Goal: Task Accomplishment & Management: Complete application form

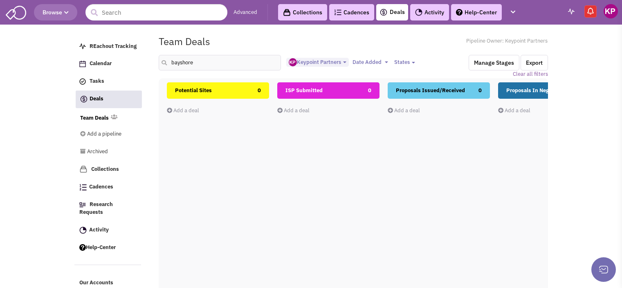
select select "1896"
select select
click at [390, 14] on link "Deals" at bounding box center [392, 12] width 25 height 10
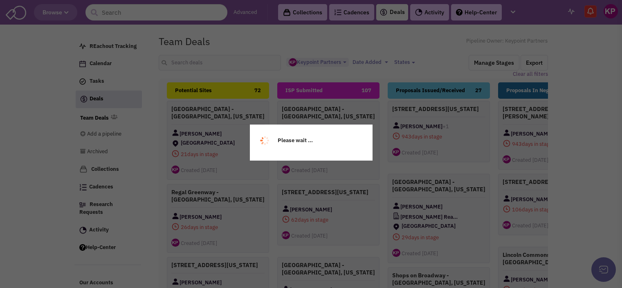
select select "1896"
select select
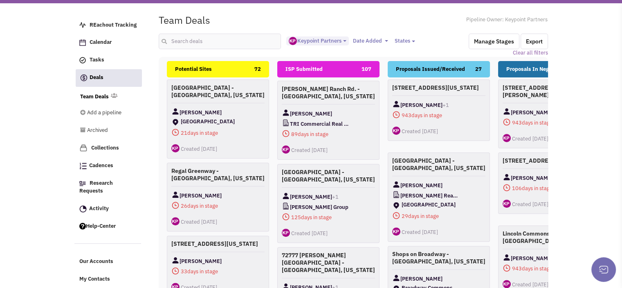
scroll to position [408, 0]
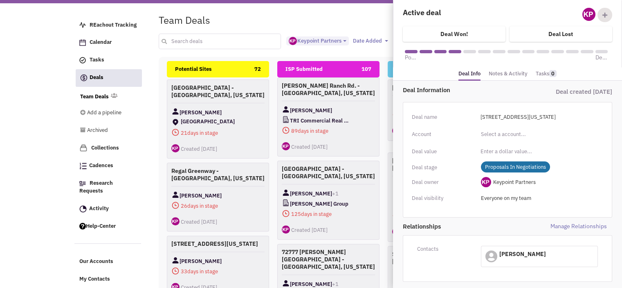
click at [252, 36] on input "text" at bounding box center [220, 42] width 123 height 16
type input "nampa"
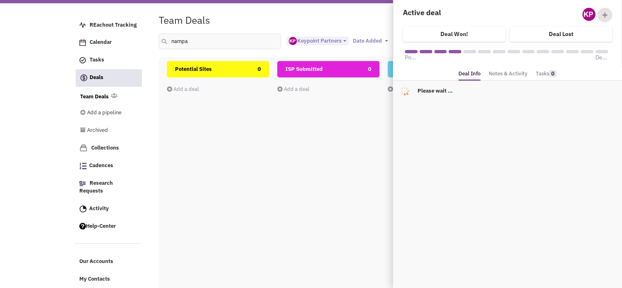
click at [266, 14] on div "Team Deals Pipeline Owner: Keypoint Partners" at bounding box center [353, 20] width 400 height 19
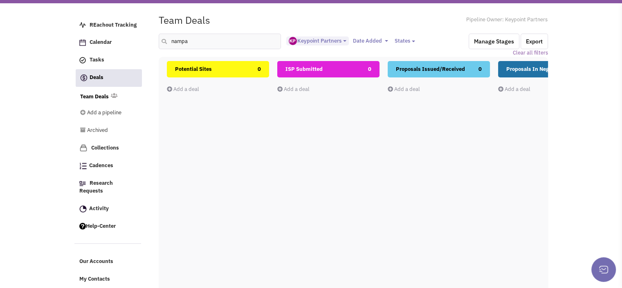
click at [288, 88] on link "Add a deal" at bounding box center [293, 89] width 32 height 7
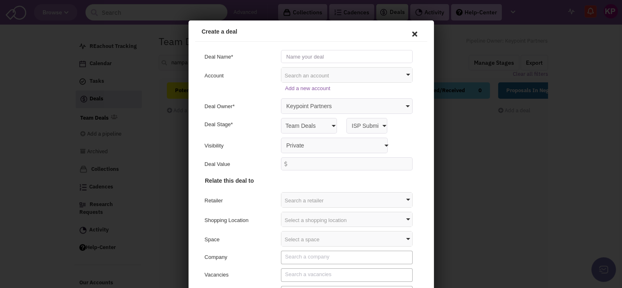
click at [303, 57] on input "text" at bounding box center [345, 55] width 132 height 13
type input "s"
type input "[GEOGRAPHIC_DATA] - [GEOGRAPHIC_DATA], [US_STATE]"
click at [296, 142] on select "Private Anyone with access to this pipeline" at bounding box center [332, 144] width 107 height 16
select select "false"
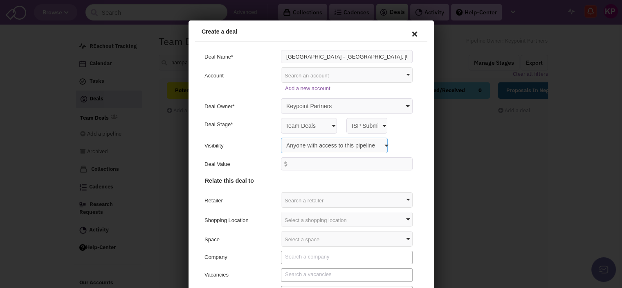
click at [279, 136] on select "Private Anyone with access to this pipeline" at bounding box center [332, 144] width 107 height 16
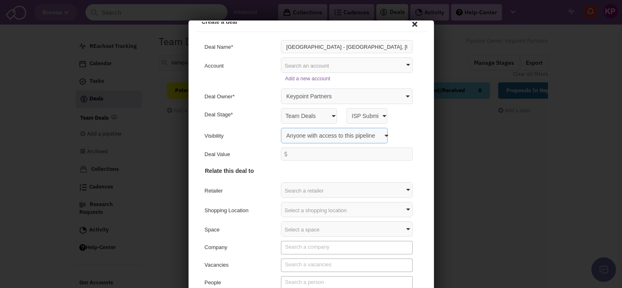
scroll to position [43, 0]
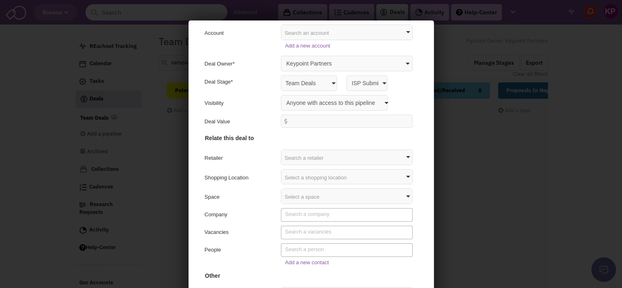
click at [284, 179] on div "Select a shopping location" at bounding box center [345, 175] width 131 height 15
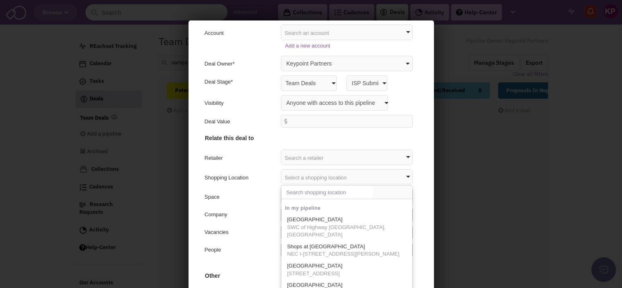
click at [292, 192] on input "text" at bounding box center [326, 190] width 92 height 13
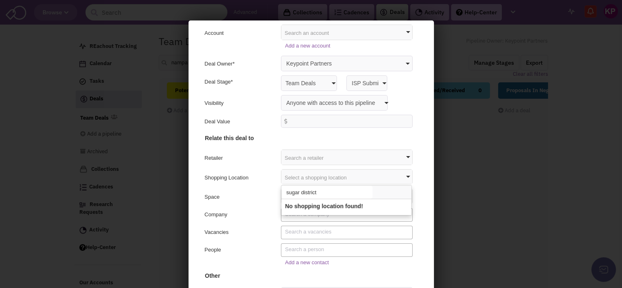
type input "sugar district"
click at [259, 207] on div "Company" at bounding box center [310, 214] width 224 height 14
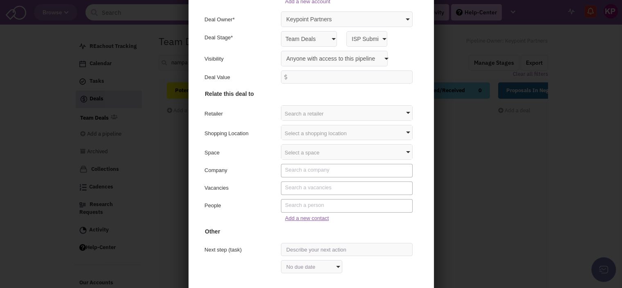
click at [288, 216] on link "Add a new contact" at bounding box center [306, 217] width 44 height 6
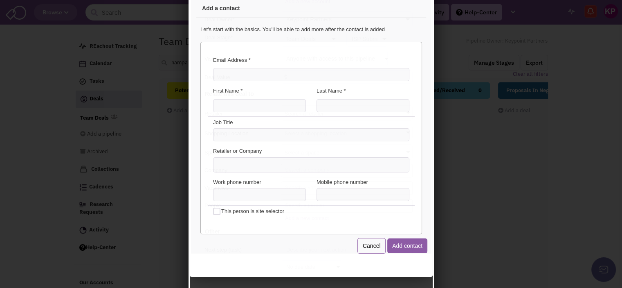
scroll to position [0, 0]
click at [245, 74] on input "Email Address *" at bounding box center [310, 73] width 196 height 13
paste input "[PERSON_NAME][EMAIL_ADDRESS][PERSON_NAME][DOMAIN_NAME]"
type input "[PERSON_NAME][EMAIL_ADDRESS][PERSON_NAME][DOMAIN_NAME]"
click at [240, 106] on input "First Name *" at bounding box center [258, 104] width 93 height 13
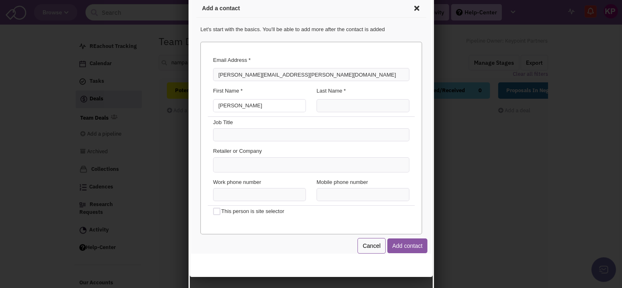
type input "[PERSON_NAME]"
click at [324, 105] on input "Last Name *" at bounding box center [361, 104] width 93 height 13
type input "[PERSON_NAME]"
type input "(___) ___-____"
click at [248, 192] on input "(___) ___-____" at bounding box center [258, 193] width 93 height 13
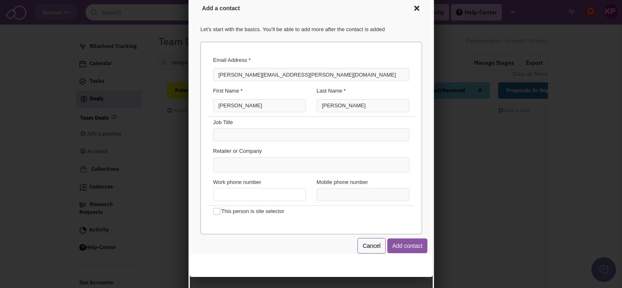
type input "(___) ___-____"
paste input "208) 994-9480"
type input "[PHONE_NUMBER]"
click at [320, 160] on ul at bounding box center [310, 163] width 196 height 14
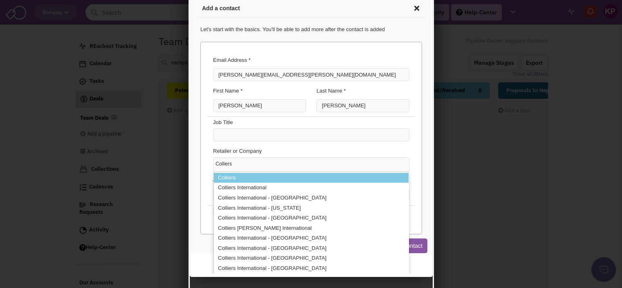
type input "Colliers"
click at [316, 178] on li "Colliers" at bounding box center [309, 176] width 195 height 10
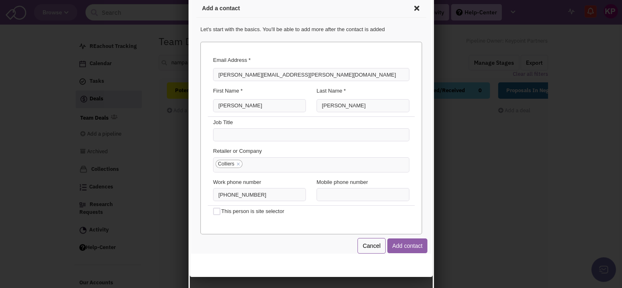
click at [394, 245] on button "Add contact" at bounding box center [406, 244] width 40 height 15
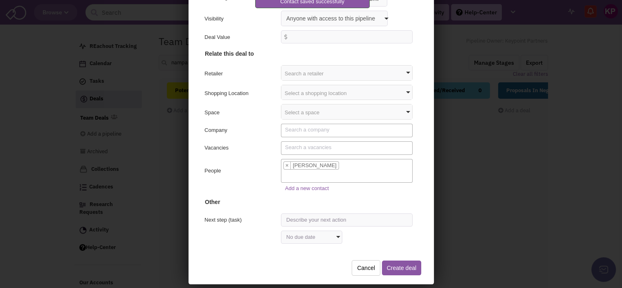
scroll to position [76, 0]
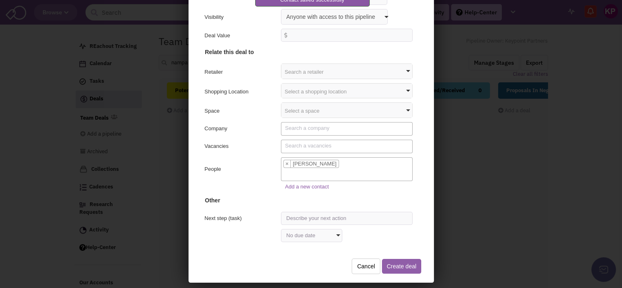
click at [388, 261] on button "Create deal" at bounding box center [400, 264] width 39 height 15
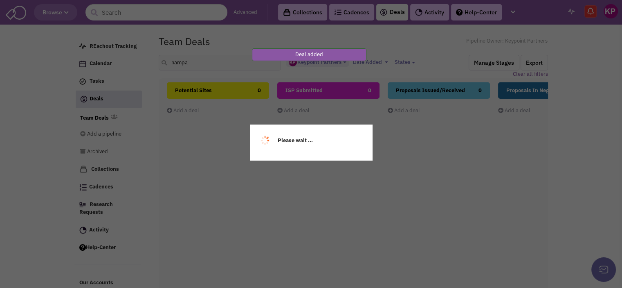
scroll to position [0, 0]
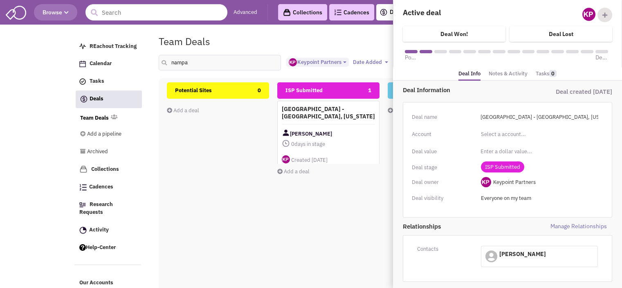
click at [502, 77] on link "Notes & Activity" at bounding box center [508, 74] width 39 height 12
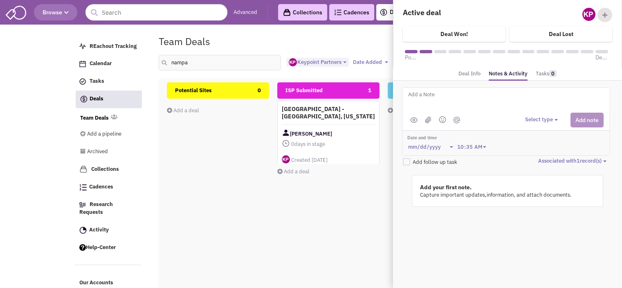
click at [468, 100] on textarea at bounding box center [509, 101] width 203 height 23
paste textarea "[STREET_ADDRESS]"
click at [411, 100] on textarea "Address: [STREET_ADDRESS]" at bounding box center [509, 101] width 203 height 23
type textarea "Address: [STREET_ADDRESS]"
click at [538, 116] on button "Select type" at bounding box center [542, 120] width 35 height 8
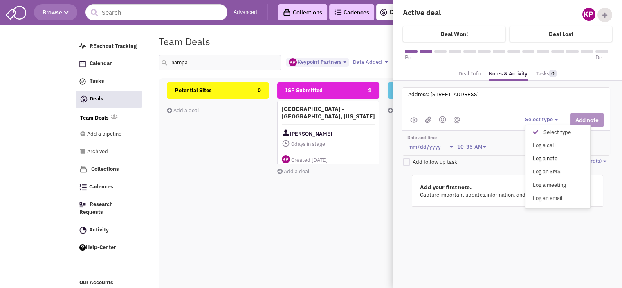
click at [543, 159] on div "Log a note" at bounding box center [538, 159] width 20 height 8
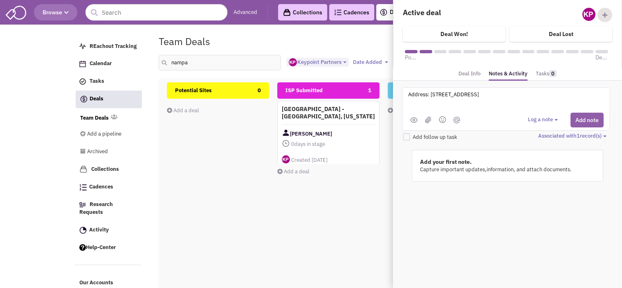
click at [579, 118] on button "Add note" at bounding box center [587, 120] width 33 height 15
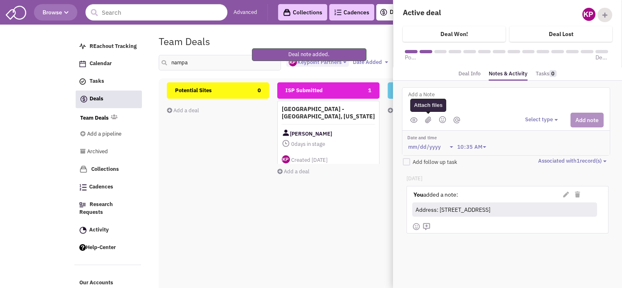
click at [426, 119] on img at bounding box center [428, 119] width 7 height 7
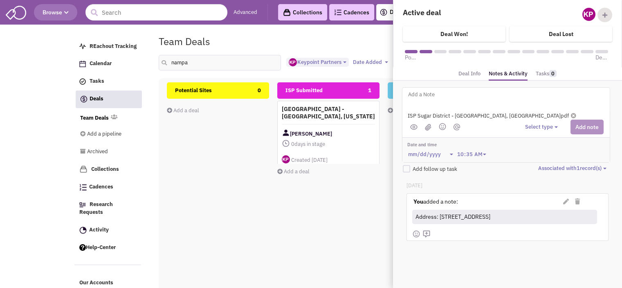
click at [463, 91] on textarea at bounding box center [509, 101] width 203 height 23
type textarea "[DATE]- ISP submitted for Client review."
click at [539, 123] on button "Select type" at bounding box center [542, 127] width 35 height 8
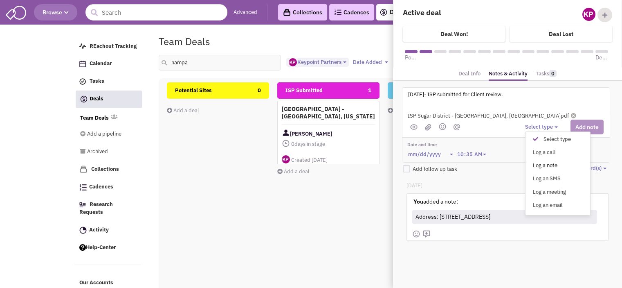
click at [542, 162] on div "Log a note" at bounding box center [538, 166] width 20 height 8
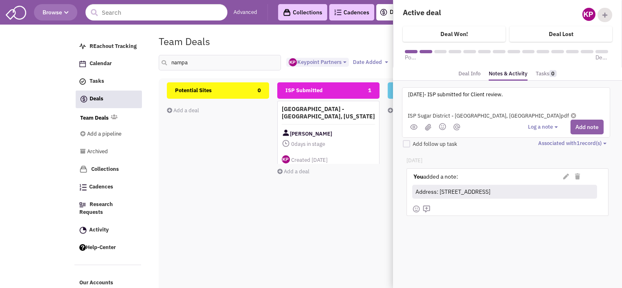
click at [581, 130] on button "Add note" at bounding box center [587, 126] width 33 height 15
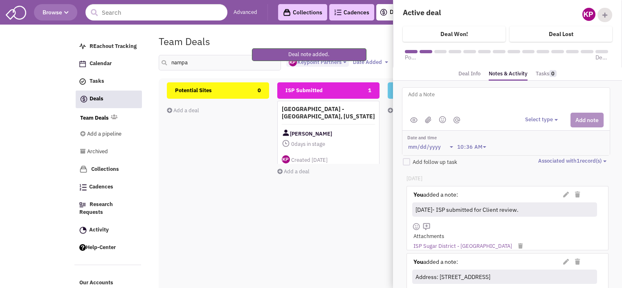
click at [322, 222] on div "ISP Submitted 1 [GEOGRAPHIC_DATA] - [GEOGRAPHIC_DATA], [US_STATE] [PERSON_NAME]…" at bounding box center [328, 227] width 102 height 291
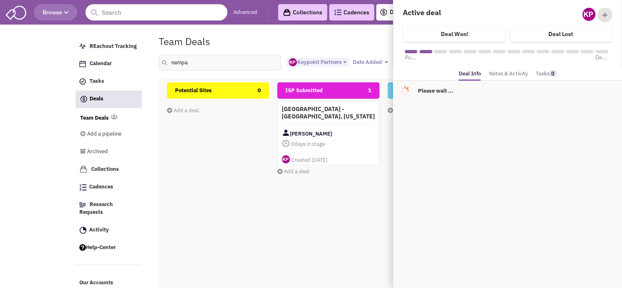
click at [500, 76] on link "Notes & Activity" at bounding box center [508, 74] width 39 height 12
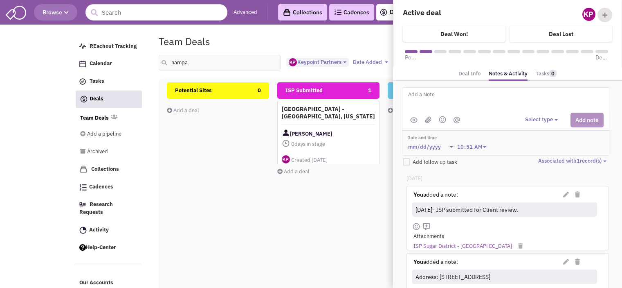
click at [257, 163] on div "Potential Sites 0 Add a deal Total: $ 0" at bounding box center [218, 227] width 102 height 291
